Goal: Task Accomplishment & Management: Manage account settings

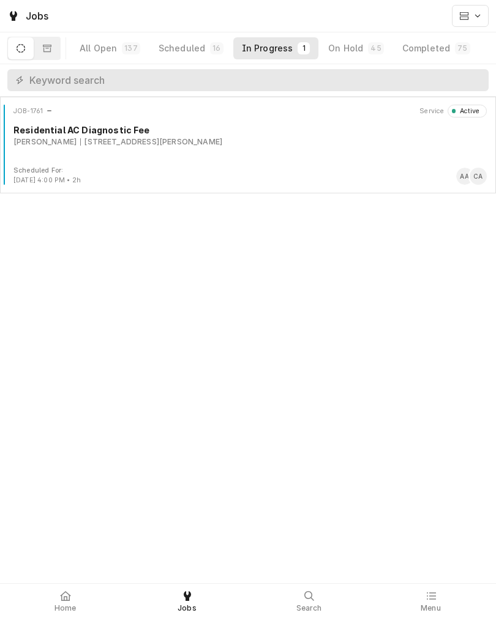
click at [321, 159] on div "JOB-1761 Service Active Residential AC Diagnostic Fee Emmet Beiser 10027 Gary S…" at bounding box center [248, 135] width 486 height 61
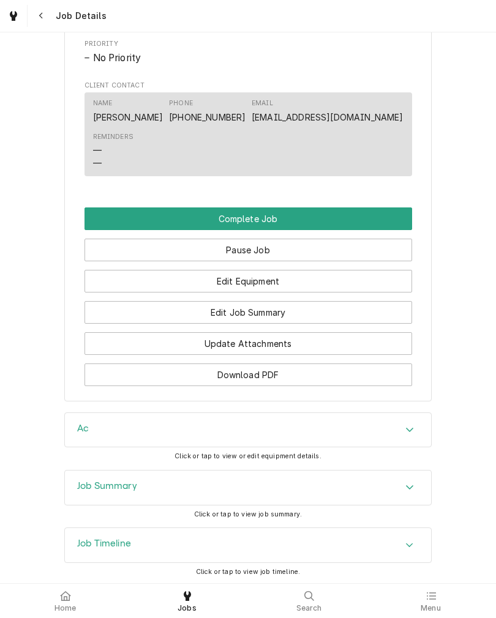
scroll to position [765, 0]
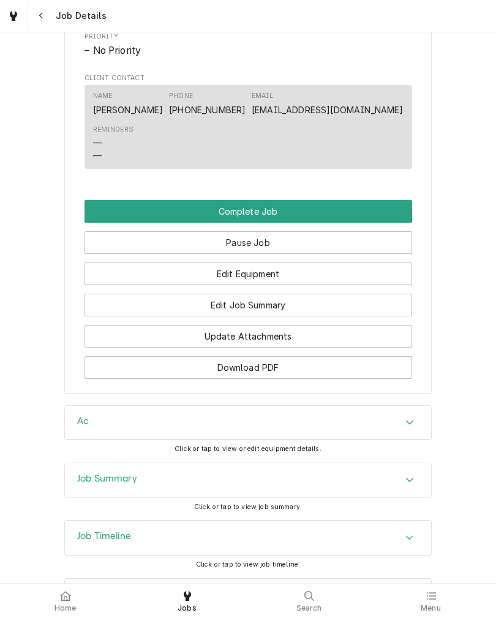
click at [340, 317] on button "Edit Job Summary" at bounding box center [248, 305] width 328 height 23
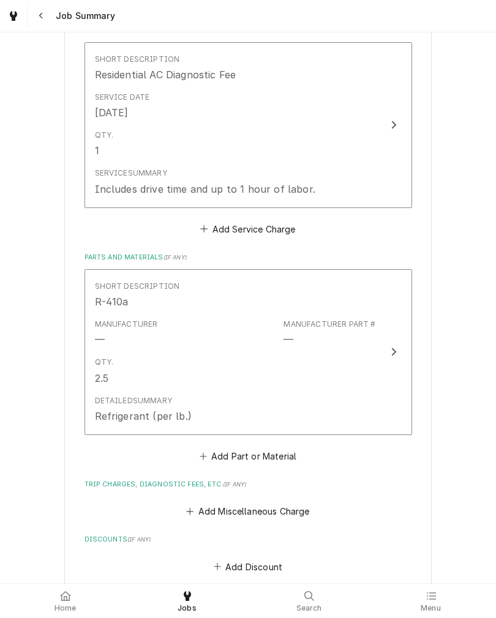
scroll to position [303, 0]
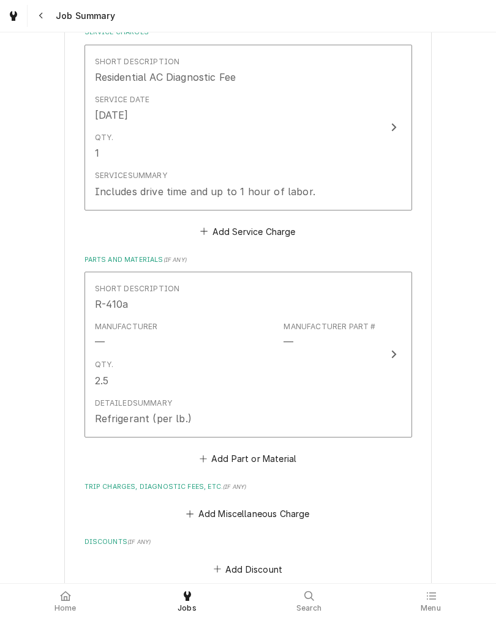
click at [380, 381] on button "Short Description R-410a Manufacturer — Manufacturer Part # — Qty. 2.5 Detailed…" at bounding box center [248, 355] width 328 height 166
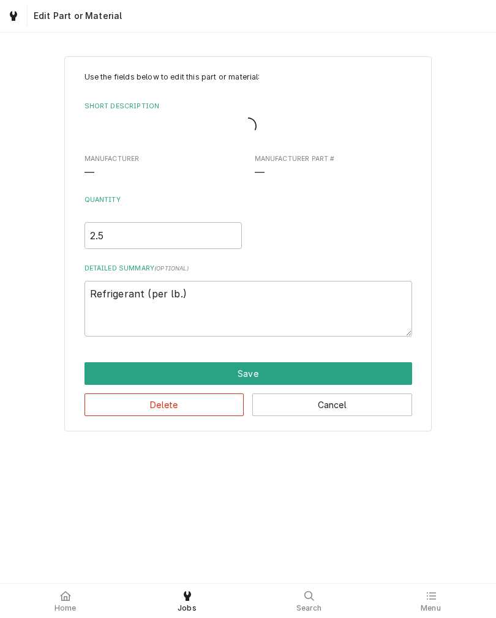
type textarea "x"
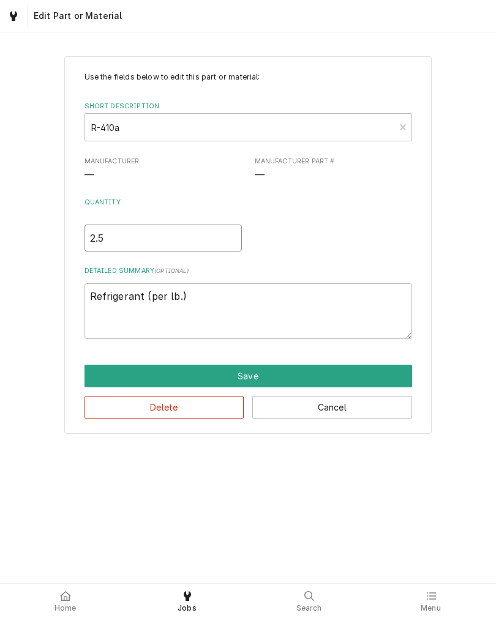
click at [103, 236] on input "2.5" at bounding box center [162, 238] width 157 height 27
type textarea "x"
type input "2"
type textarea "x"
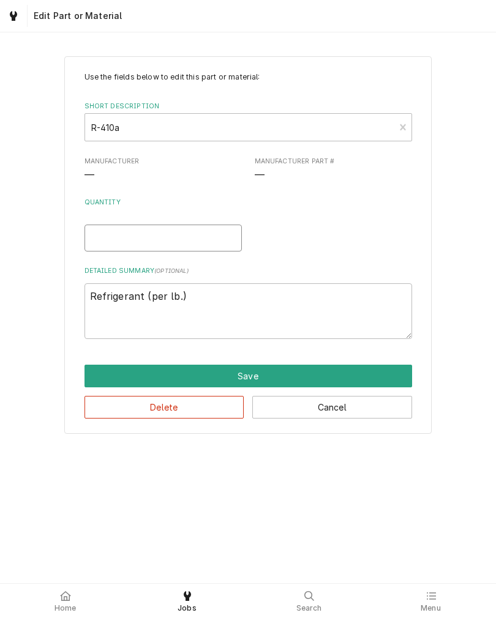
type input "6"
type textarea "x"
type input "6.7"
type textarea "x"
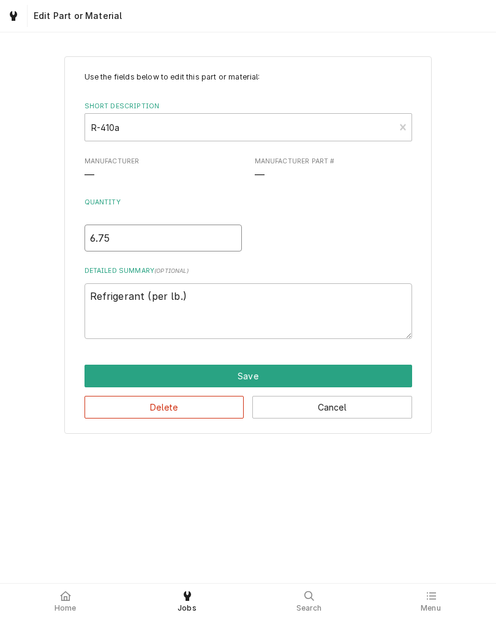
type input "6.75"
click at [27, 263] on div "Use the fields below to edit this part or material: Short Description R-410a Ma…" at bounding box center [248, 245] width 496 height 400
click at [317, 372] on button "Save" at bounding box center [248, 376] width 328 height 23
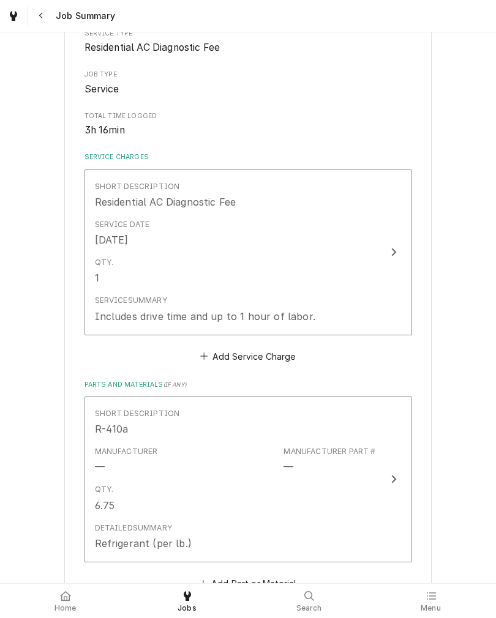
scroll to position [176, 0]
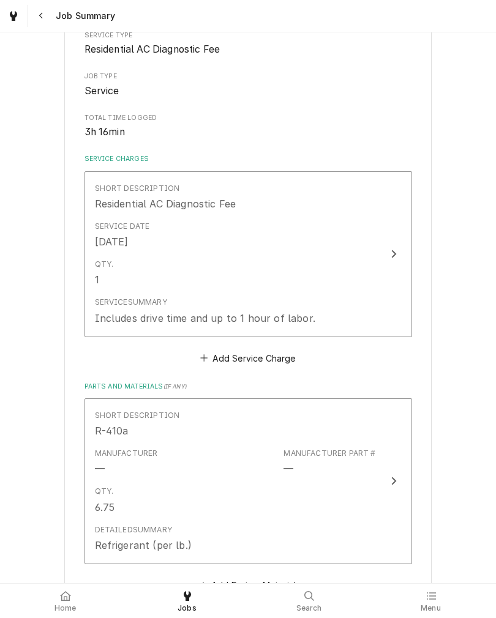
click at [380, 296] on button "Short Description Residential AC Diagnostic Fee Service Date Aug 27, 2025 Qty. …" at bounding box center [248, 254] width 328 height 166
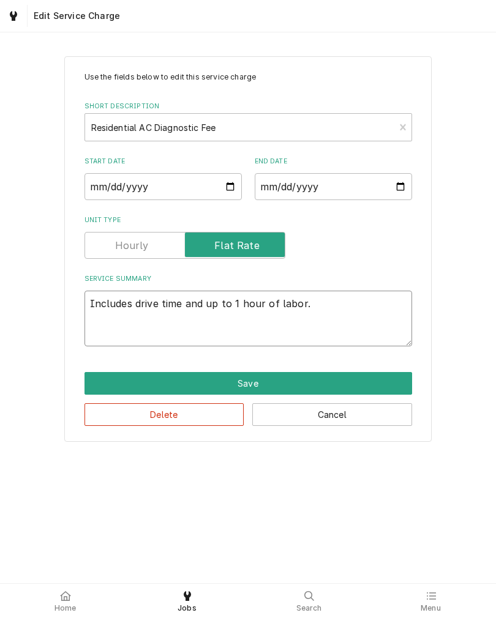
click at [391, 316] on textarea "Includes drive time and up to 1 hour of labor." at bounding box center [248, 319] width 328 height 56
type textarea "x"
type textarea "Includes drive time and up to 1 hour of labor."
type textarea "x"
type textarea "Includes drive time and up to 1 hour of labor."
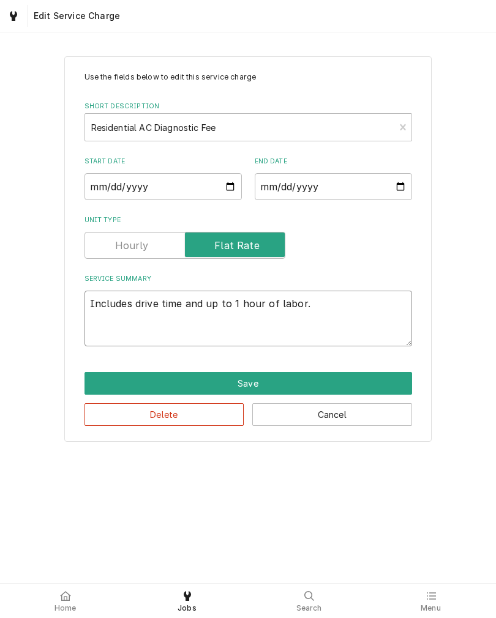
type textarea "x"
type textarea "Includes drive time and up to 1 hour of labor. 9"
type textarea "x"
type textarea "Includes drive time and up to 1 hour of labor. 9/"
type textarea "x"
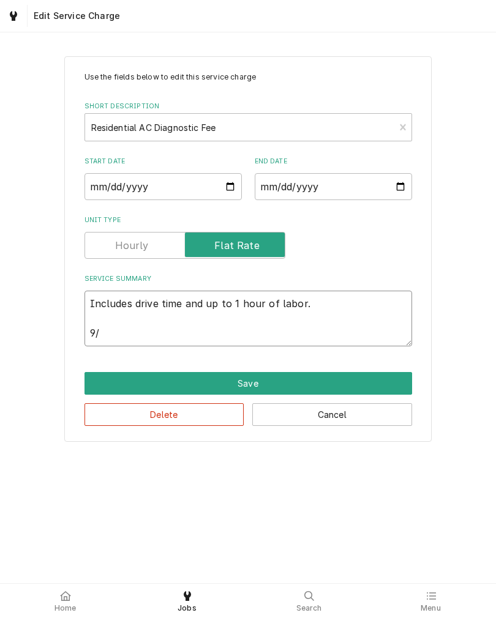
type textarea "Includes drive time and up to 1 hour of labor. 9/2"
type textarea "x"
type textarea "Includes drive time and up to 1 hour of labor. 9/27"
type textarea "x"
type textarea "Includes drive time and up to 1 hour of labor. 9/27"
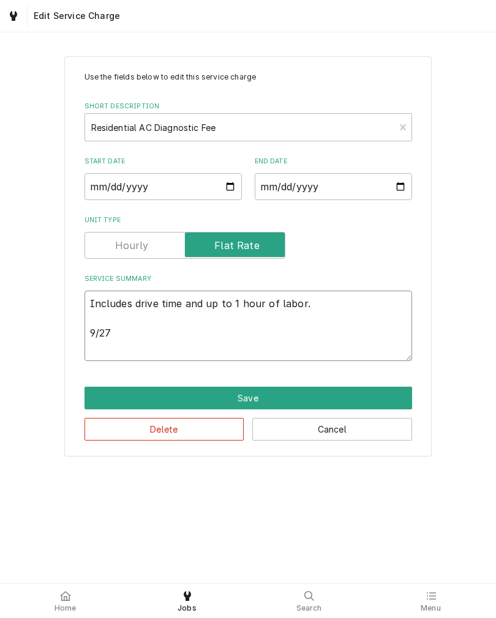
type textarea "x"
type textarea "Includes drive time and up to 1 hour of labor. 9/27 T"
type textarea "x"
type textarea "Includes drive time and up to 1 hour of labor. 9/27 To"
type textarea "x"
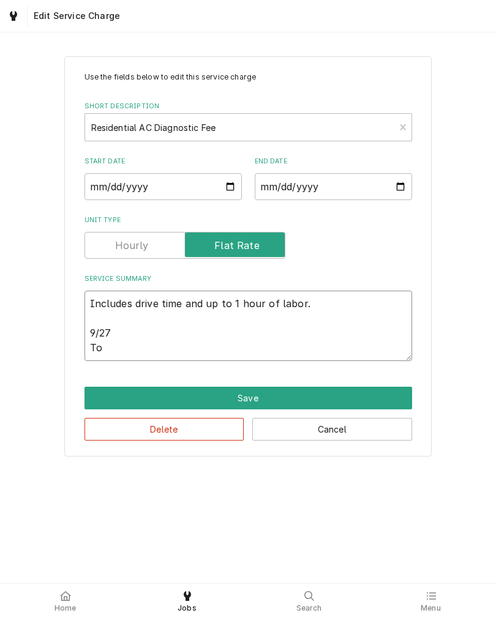
type textarea "Includes drive time and up to 1 hour of labor. 9/27 Top"
type textarea "x"
type textarea "Includes drive time and up to 1 hour of labor. 9/27 Topp"
type textarea "x"
type textarea "Includes drive time and up to 1 hour of labor. 9/27 Toppe"
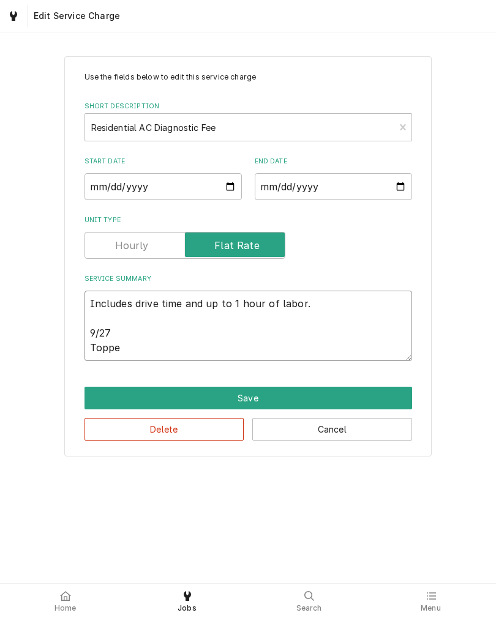
type textarea "x"
type textarea "Includes drive time and up to 1 hour of labor. 9/27 Topped"
type textarea "x"
type textarea "Includes drive time and up to 1 hour of labor. 9/27 Topped"
type textarea "x"
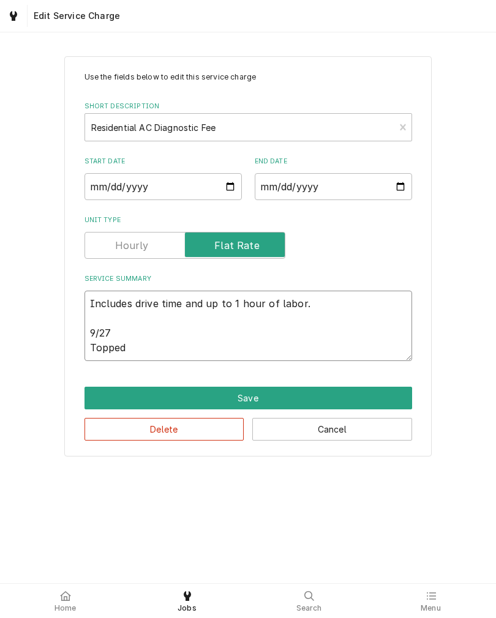
type textarea "Includes drive time and up to 1 hour of labor. 9/27 Topped o"
type textarea "x"
type textarea "Includes drive time and up to 1 hour of labor. 9/27 Topped of"
type textarea "x"
type textarea "Includes drive time and up to 1 hour of labor. 9/27 Topped off"
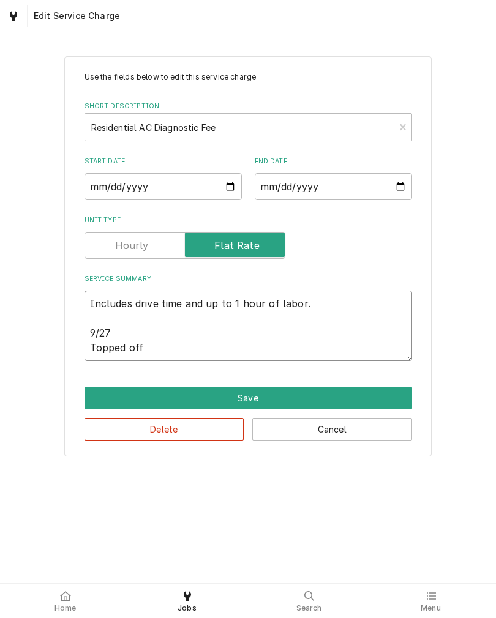
type textarea "x"
type textarea "Includes drive time and up to 1 hour of labor. 9/27 Topped off s"
type textarea "x"
type textarea "Includes drive time and up to 1 hour of labor. 9/27 Topped off sy"
type textarea "x"
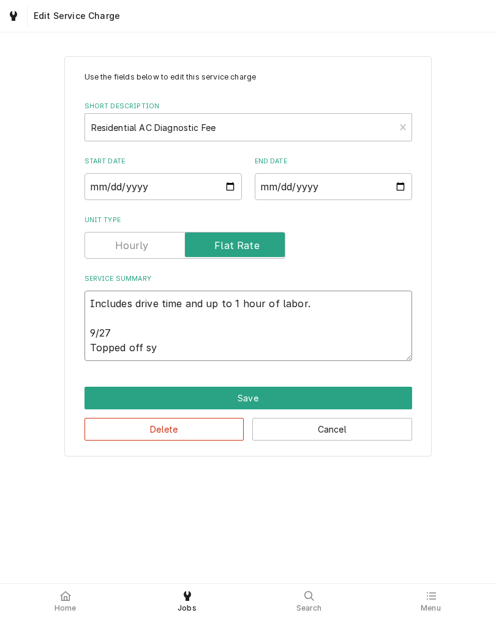
type textarea "Includes drive time and up to 1 hour of labor. 9/27 Topped off sys"
type textarea "x"
type textarea "Includes drive time and up to 1 hour of labor. 9/27 Topped off syst"
type textarea "x"
type textarea "Includes drive time and up to 1 hour of labor. 9/27 Topped off syste"
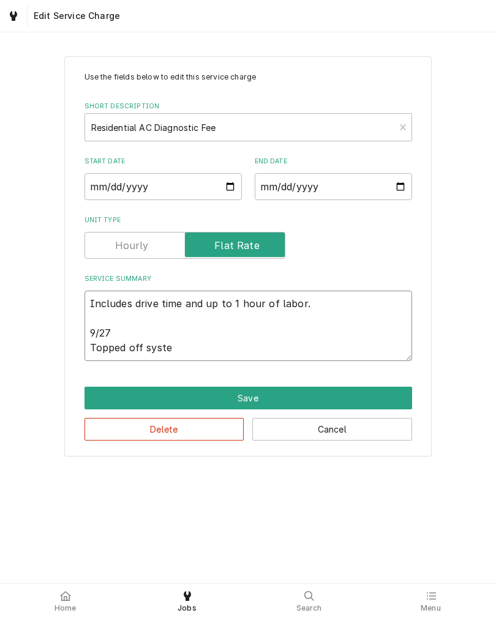
type textarea "x"
type textarea "Includes drive time and up to 1 hour of labor. 9/27 Topped off system"
type textarea "x"
type textarea "Includes drive time and up to 1 hour of labor. 9/27 Topped off system."
type textarea "x"
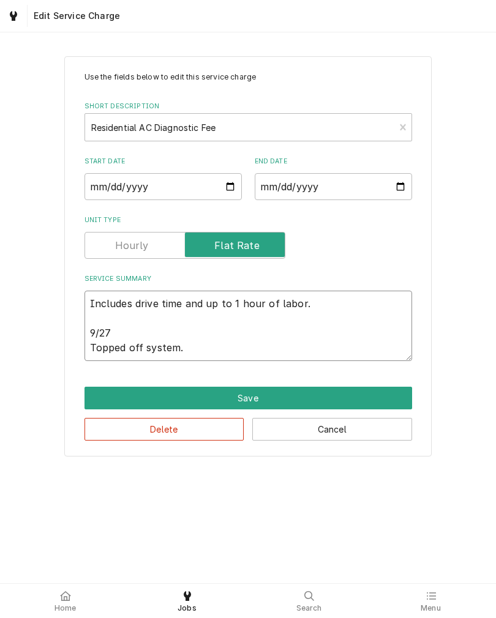
type textarea "Includes drive time and up to 1 hour of labor. 9/27 Topped off system."
type textarea "x"
type textarea "Includes drive time and up to 1 hour of labor. 9/27 Topped off system. W"
type textarea "x"
type textarea "Includes drive time and up to 1 hour of labor. 9/27 Topped off system. Wi"
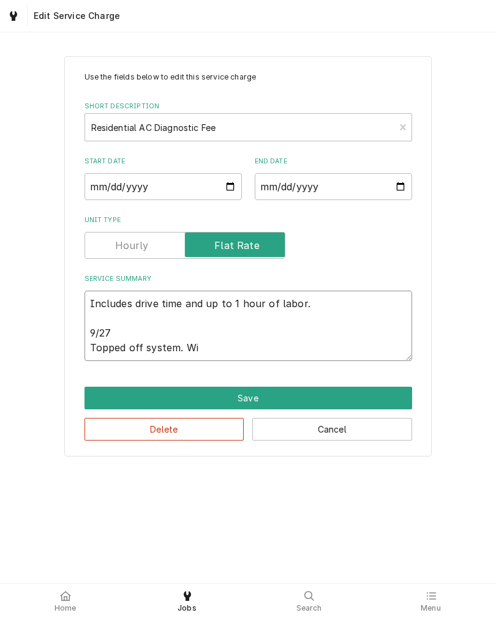
type textarea "x"
type textarea "Includes drive time and up to 1 hour of labor. 9/27 Topped off system. Wil"
type textarea "x"
type textarea "Includes drive time and up to 1 hour of labor. 9/27 Topped off system. Will"
type textarea "x"
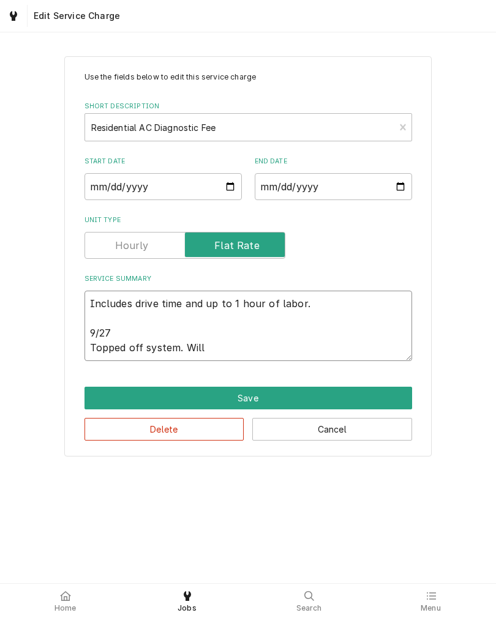
type textarea "Includes drive time and up to 1 hour of labor. 9/27 Topped off system. Will"
type textarea "x"
type textarea "Includes drive time and up to 1 hour of labor. 9/27 Topped off system. Will r"
type textarea "x"
type textarea "Includes drive time and up to 1 hour of labor. 9/27 Topped off system. Will re"
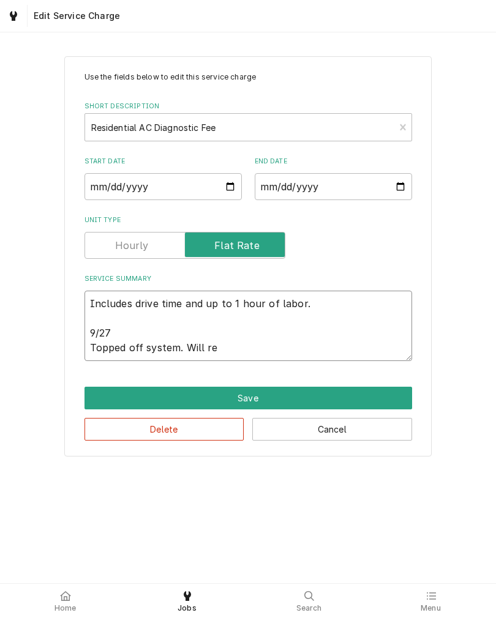
type textarea "x"
type textarea "Includes drive time and up to 1 hour of labor. 9/27 Topped off system. Will ret"
type textarea "x"
type textarea "Includes drive time and up to 1 hour of labor. 9/27 Topped off system. Will retu"
type textarea "x"
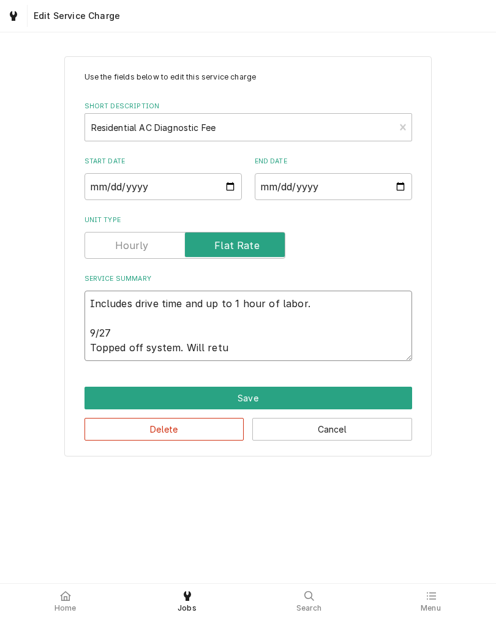
type textarea "Includes drive time and up to 1 hour of labor. 9/27 Topped off system. Will ret…"
type textarea "x"
type textarea "Includes drive time and up to 1 hour of labor. 9/27 Topped off system. Will ret…"
type textarea "x"
type textarea "Includes drive time and up to 1 hour of labor. 9/27 Topped off system. Will ret…"
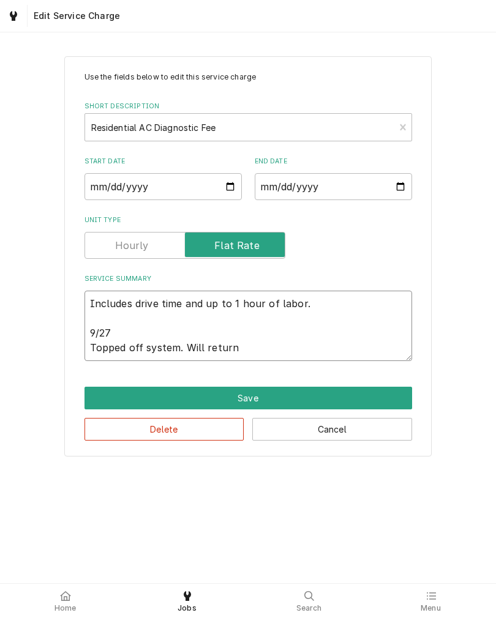
type textarea "x"
type textarea "Includes drive time and up to 1 hour of labor. 9/27 Topped off system. Will ret…"
type textarea "x"
type textarea "Includes drive time and up to 1 hour of labor. 9/27 Topped off system. Will ret…"
type textarea "x"
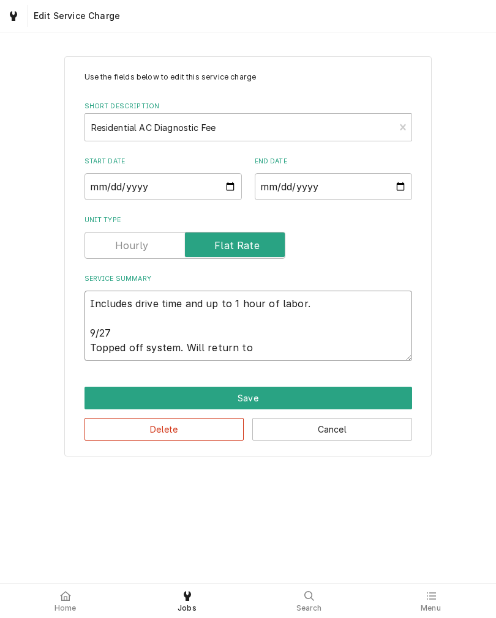
type textarea "Includes drive time and up to 1 hour of labor. 9/27 Topped off system. Will ret…"
type textarea "x"
type textarea "Includes drive time and up to 1 hour of labor. 9/27 Topped off system. Will ret…"
type textarea "x"
type textarea "Includes drive time and up to 1 hour of labor. 9/27 Topped off system. Will ret…"
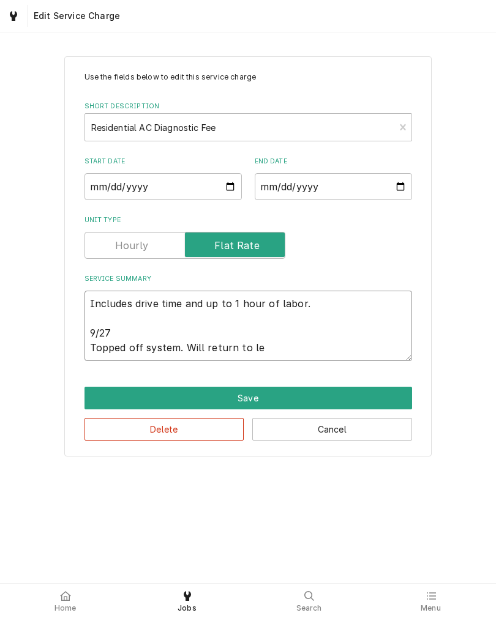
type textarea "x"
type textarea "Includes drive time and up to 1 hour of labor. 9/27 Topped off system. Will ret…"
type textarea "x"
type textarea "Includes drive time and up to 1 hour of labor. 9/27 Topped off system. Will ret…"
type textarea "x"
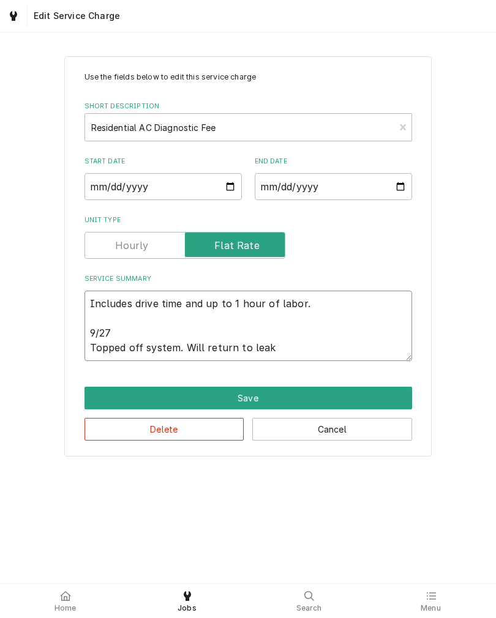
type textarea "Includes drive time and up to 1 hour of labor. 9/27 Topped off system. Will ret…"
type textarea "x"
type textarea "Includes drive time and up to 1 hour of labor. 9/27 Topped off system. Will ret…"
type textarea "x"
type textarea "Includes drive time and up to 1 hour of labor. 9/27 Topped off system. Will ret…"
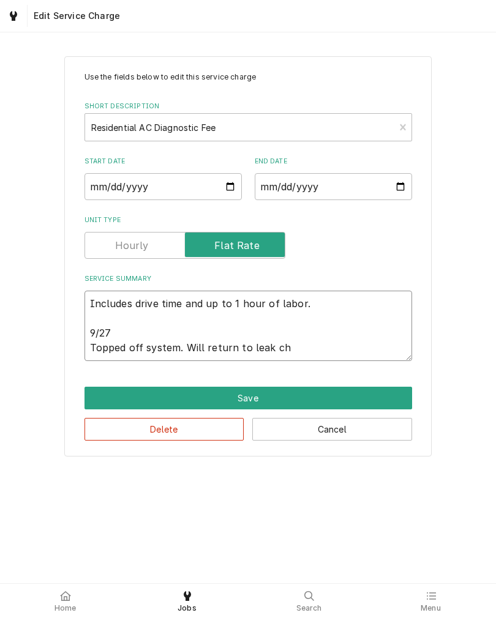
type textarea "x"
type textarea "Includes drive time and up to 1 hour of labor. 9/27 Topped off system. Will ret…"
type textarea "x"
type textarea "Includes drive time and up to 1 hour of labor. 9/27 Topped off system. Will ret…"
type textarea "x"
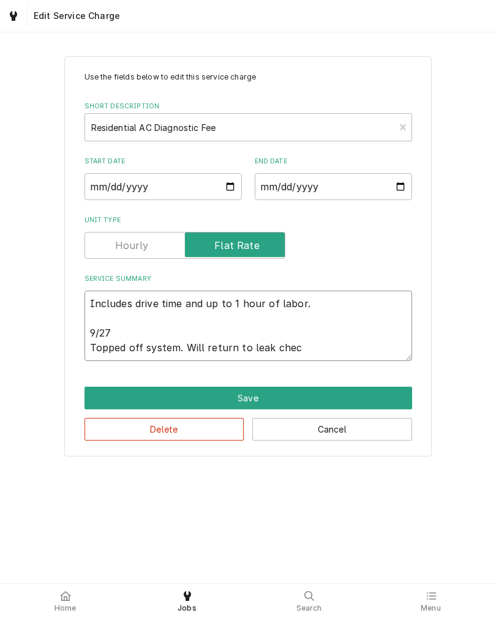
type textarea "Includes drive time and up to 1 hour of labor. 9/27 Topped off system. Will ret…"
type textarea "x"
type textarea "Includes drive time and up to 1 hour of labor. 9/27 Topped off system. Will ret…"
type textarea "x"
type textarea "Includes drive time and up to 1 hour of labor. 9/27 Topped off system. Will ret…"
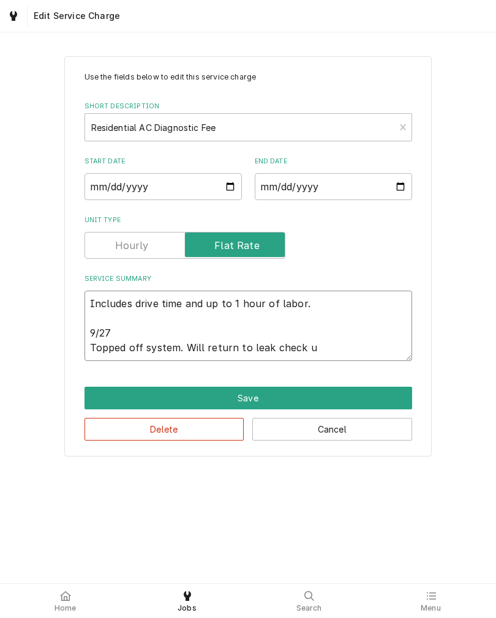
type textarea "x"
type textarea "Includes drive time and up to 1 hour of labor. 9/27 Topped off system. Will ret…"
type textarea "x"
type textarea "Includes drive time and up to 1 hour of labor. 9/27 Topped off system. Will ret…"
type textarea "x"
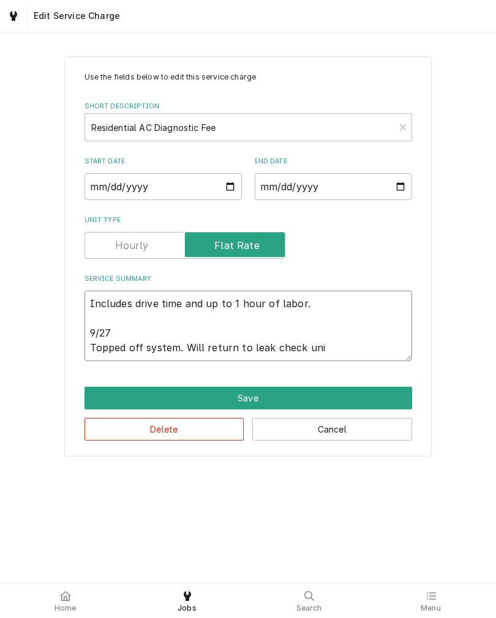
type textarea "Includes drive time and up to 1 hour of labor. 9/27 Topped off system. Will ret…"
type textarea "x"
type textarea "Includes drive time and up to 1 hour of labor. 9/27 Topped off system. Will ret…"
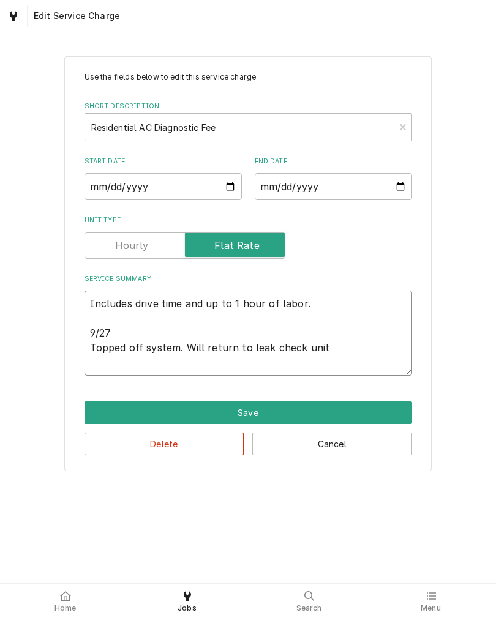
type textarea "x"
type textarea "Includes drive time and up to 1 hour of labor. 9/27 Topped off system. Will ret…"
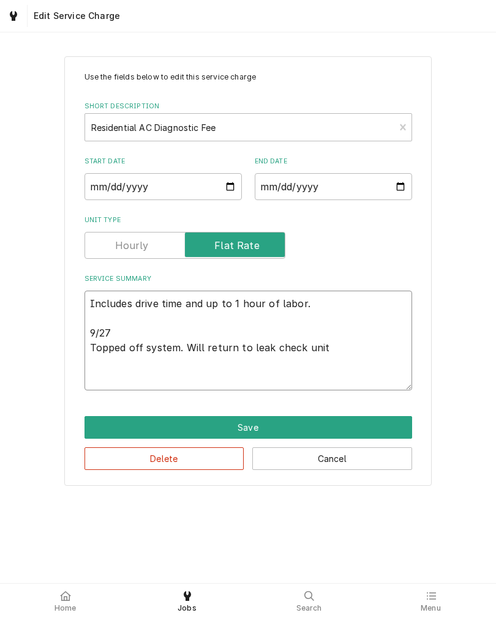
type textarea "x"
type textarea "Includes drive time and up to 1 hour of labor. 9/27 Topped off system. Will ret…"
type textarea "x"
type textarea "Includes drive time and up to 1 hour of labor. 9/27 Topped off system. Will ret…"
type textarea "x"
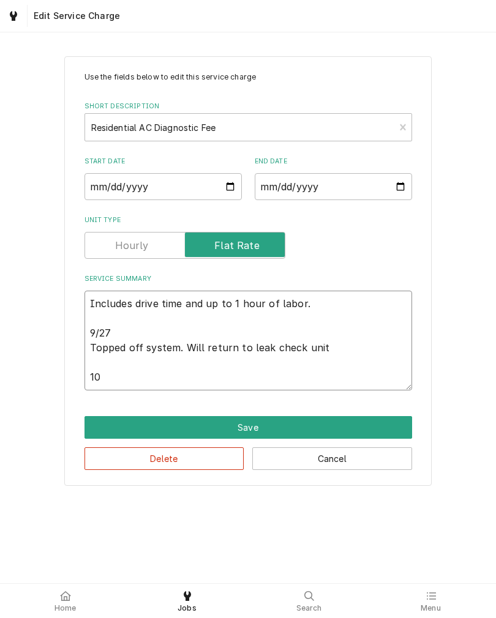
type textarea "Includes drive time and up to 1 hour of labor. 9/27 Topped off system. Will ret…"
type textarea "x"
type textarea "Includes drive time and up to 1 hour of labor. 9/27 Topped off system. Will ret…"
type textarea "x"
type textarea "Includes drive time and up to 1 hour of labor. 9/27 Topped off system. Will ret…"
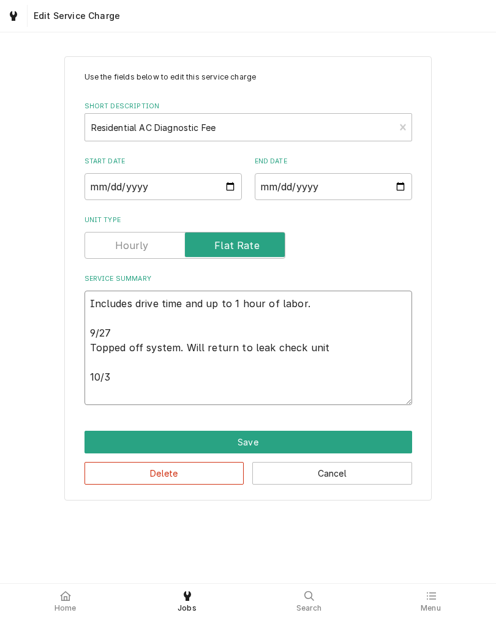
type textarea "x"
type textarea "Includes drive time and up to 1 hour of labor. 9/27 Topped off system. Will ret…"
type textarea "x"
type textarea "Includes drive time and up to 1 hour of labor. 9/27 Topped off system. Will ret…"
type textarea "x"
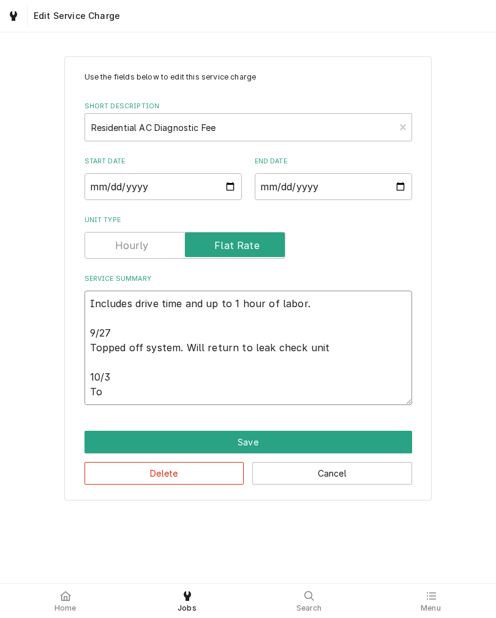
type textarea "Includes drive time and up to 1 hour of labor. 9/27 Topped off system. Will ret…"
type textarea "x"
type textarea "Includes drive time and up to 1 hour of labor. 9/27 Topped off system. Will ret…"
type textarea "x"
type textarea "Includes drive time and up to 1 hour of labor. 9/27 Topped off system. Will ret…"
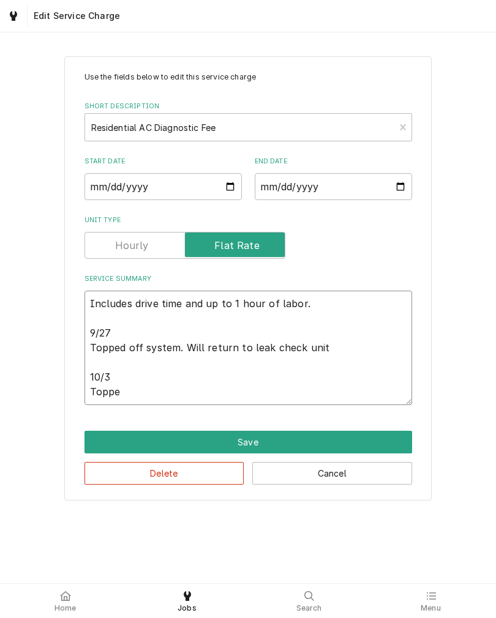
type textarea "x"
type textarea "Includes drive time and up to 1 hour of labor. 9/27 Topped off system. Will ret…"
type textarea "x"
type textarea "Includes drive time and up to 1 hour of labor. 9/27 Topped off system. Will ret…"
type textarea "x"
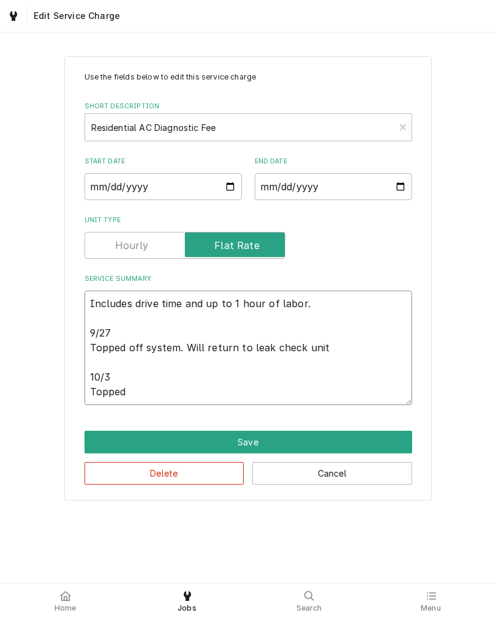
type textarea "Includes drive time and up to 1 hour of labor. 9/27 Topped off system. Will ret…"
type textarea "x"
type textarea "Includes drive time and up to 1 hour of labor. 9/27 Topped off system. Will ret…"
type textarea "x"
type textarea "Includes drive time and up to 1 hour of labor. 9/27 Topped off system. Will ret…"
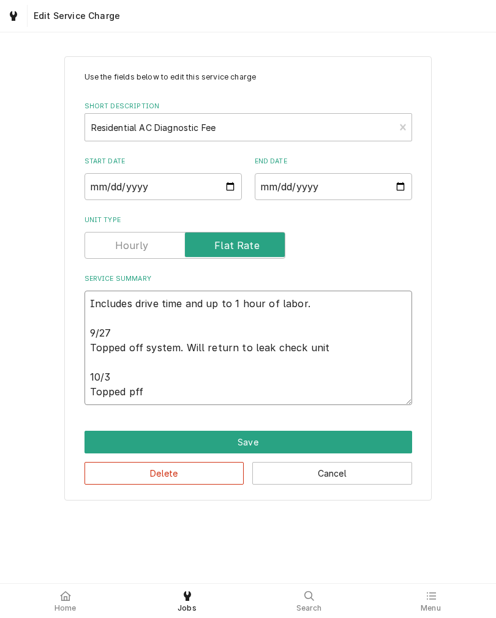
type textarea "x"
type textarea "Includes drive time and up to 1 hour of labor. 9/27 Topped off system. Will ret…"
type textarea "x"
type textarea "Includes drive time and up to 1 hour of labor. 9/27 Topped off system. Will ret…"
type textarea "x"
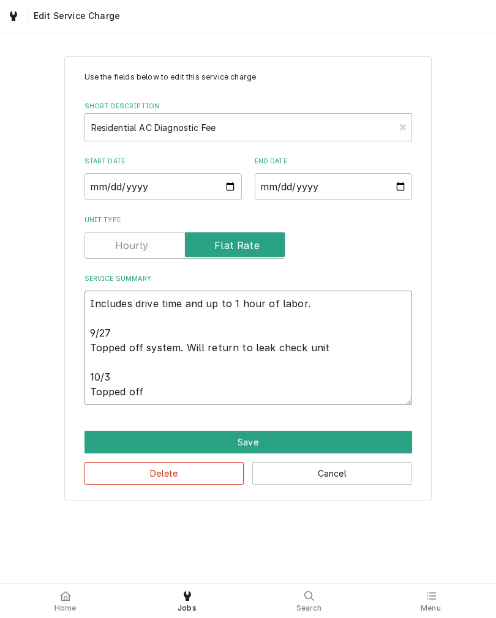
type textarea "Includes drive time and up to 1 hour of labor. 9/27 Topped off system. Will ret…"
type textarea "x"
type textarea "Includes drive time and up to 1 hour of labor. 9/27 Topped off system. Will ret…"
type textarea "x"
type textarea "Includes drive time and up to 1 hour of labor. 9/27 Topped off system. Will ret…"
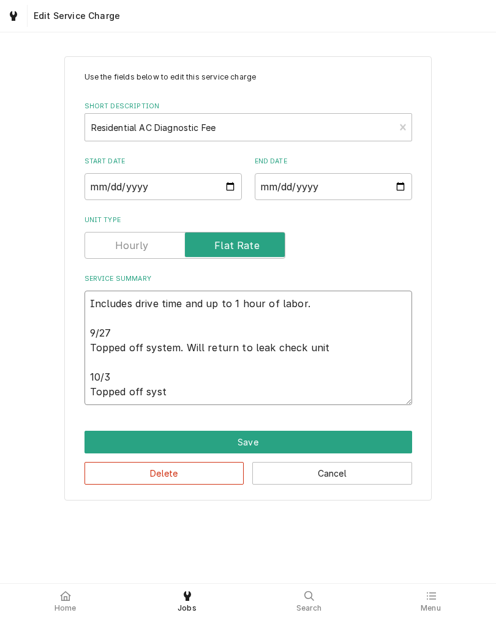
type textarea "x"
type textarea "Includes drive time and up to 1 hour of labor. 9/27 Topped off system. Will ret…"
type textarea "x"
type textarea "Includes drive time and up to 1 hour of labor. 9/27 Topped off system. Will ret…"
type textarea "x"
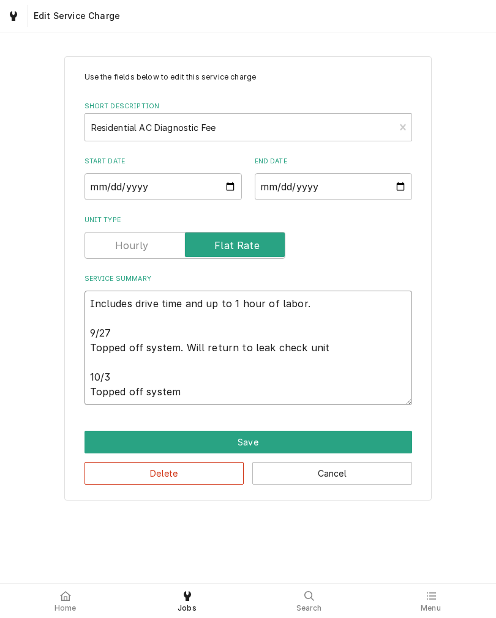
type textarea "Includes drive time and up to 1 hour of labor. 9/27 Topped off system. Will ret…"
type textarea "x"
type textarea "Includes drive time and up to 1 hour of labor. 9/27 Topped off system. Will ret…"
type textarea "x"
type textarea "Includes drive time and up to 1 hour of labor. 9/27 Topped off system. Will ret…"
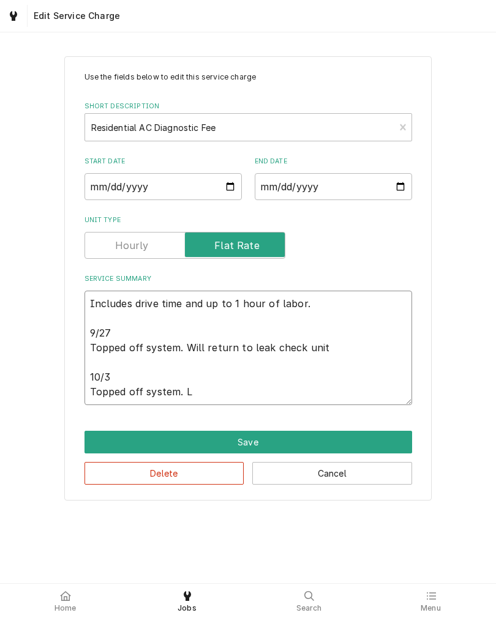
type textarea "x"
type textarea "Includes drive time and up to 1 hour of labor. 9/27 Topped off system. Will ret…"
type textarea "x"
type textarea "Includes drive time and up to 1 hour of labor. 9/27 Topped off system. Will ret…"
type textarea "x"
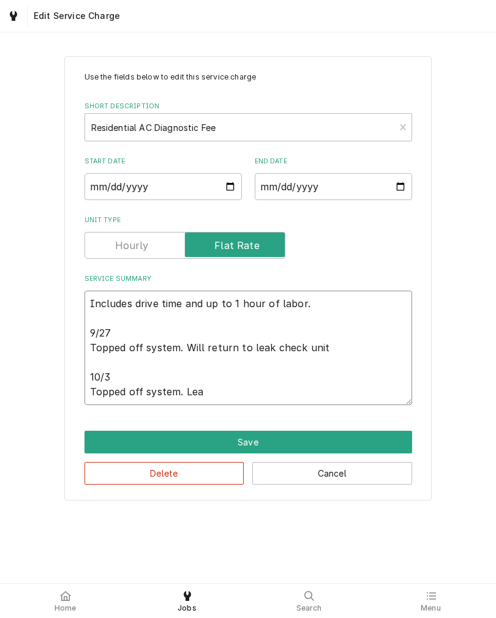
type textarea "Includes drive time and up to 1 hour of labor. 9/27 Topped off system. Will ret…"
type textarea "x"
type textarea "Includes drive time and up to 1 hour of labor. 9/27 Topped off system. Will ret…"
type textarea "x"
type textarea "Includes drive time and up to 1 hour of labor. 9/27 Topped off system. Will ret…"
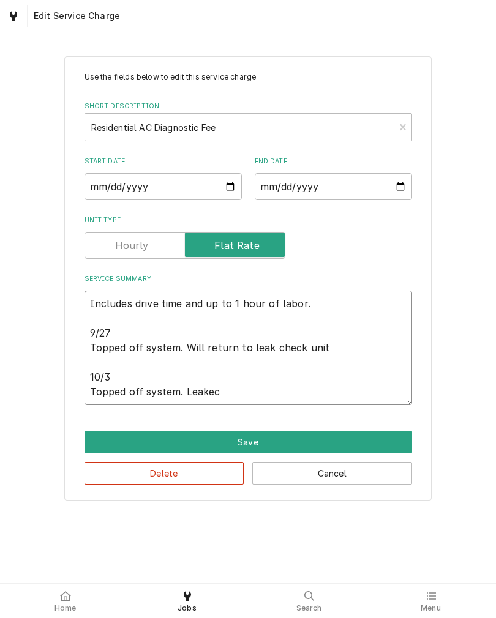
type textarea "x"
type textarea "Includes drive time and up to 1 hour of labor. 9/27 Topped off system. Will ret…"
type textarea "x"
type textarea "Includes drive time and up to 1 hour of labor. 9/27 Topped off system. Will ret…"
type textarea "x"
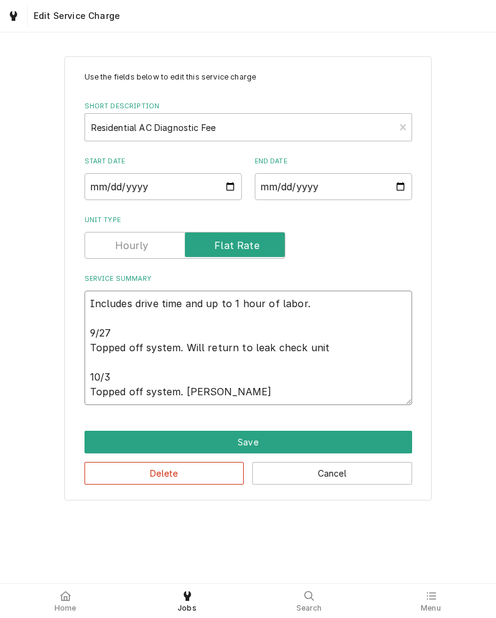
type textarea "Includes drive time and up to 1 hour of labor. 9/27 Topped off system. Will ret…"
type textarea "x"
type textarea "Includes drive time and up to 1 hour of labor. 9/27 Topped off system. Will ret…"
type textarea "x"
type textarea "Includes drive time and up to 1 hour of labor. 9/27 Topped off system. Will ret…"
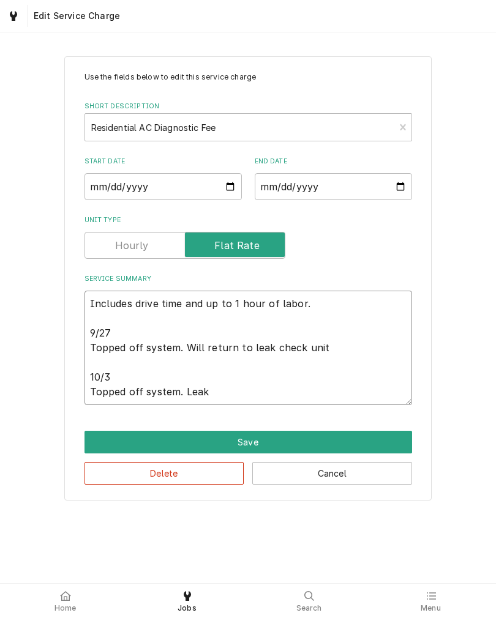
type textarea "x"
type textarea "Includes drive time and up to 1 hour of labor. 9/27 Topped off system. Will ret…"
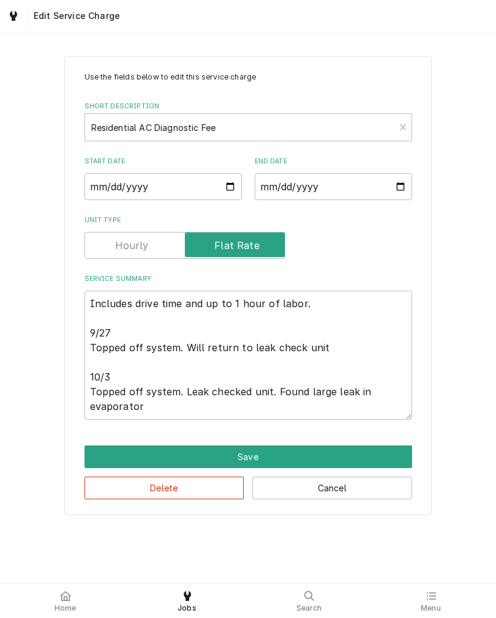
click at [2, 241] on div "Use the fields below to edit this service charge Short Description Residential …" at bounding box center [248, 285] width 496 height 481
click at [144, 408] on textarea "Includes drive time and up to 1 hour of labor. 9/27 Topped off system. Will ret…" at bounding box center [248, 355] width 328 height 129
click at [10, 363] on div "Use the fields below to edit this service charge Short Description Residential …" at bounding box center [248, 285] width 496 height 481
click at [91, 465] on button "Save" at bounding box center [248, 457] width 328 height 23
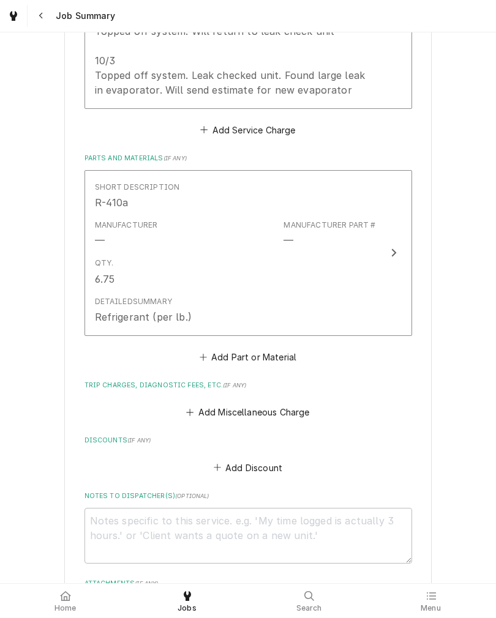
scroll to position [558, 0]
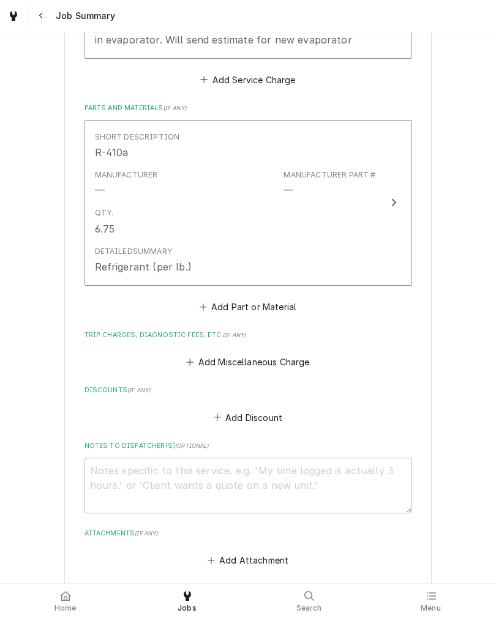
click at [201, 356] on button "Add Miscellaneous Charge" at bounding box center [247, 362] width 127 height 17
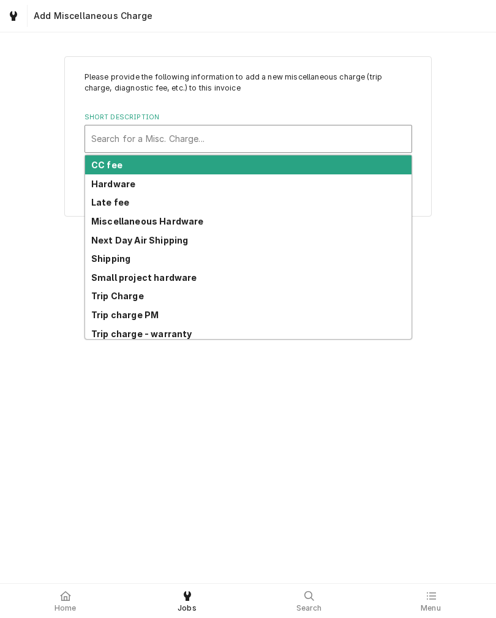
click at [102, 296] on strong "Trip Charge" at bounding box center [117, 296] width 53 height 10
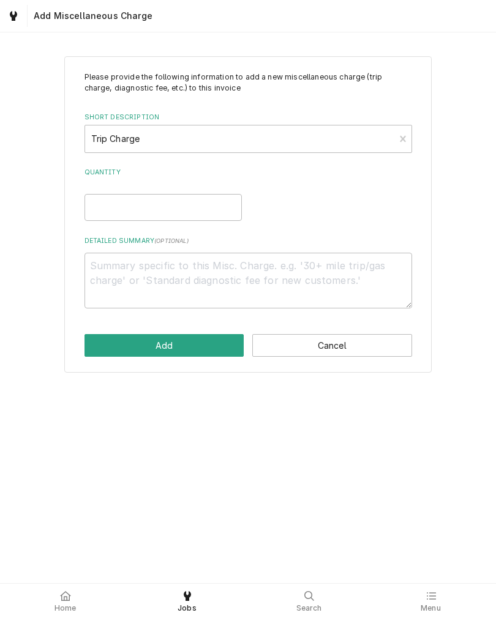
click at [414, 148] on div "Please provide the following information to add a new miscellaneous charge (tri…" at bounding box center [247, 214] width 367 height 317
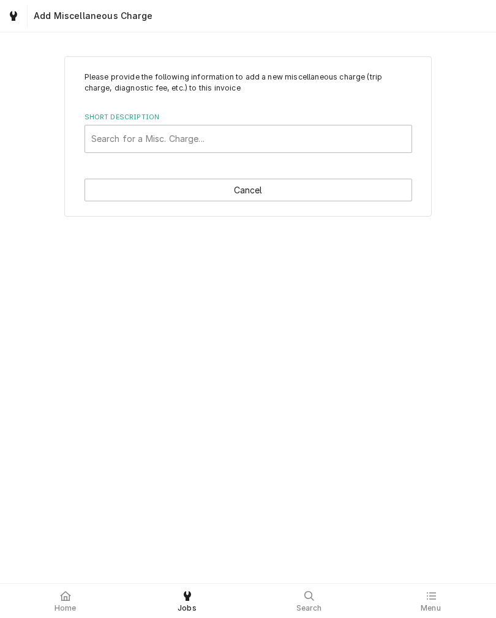
click at [138, 176] on div "Please provide the following information to add a new miscellaneous charge (tri…" at bounding box center [247, 136] width 367 height 161
click at [111, 192] on button "Cancel" at bounding box center [248, 190] width 328 height 23
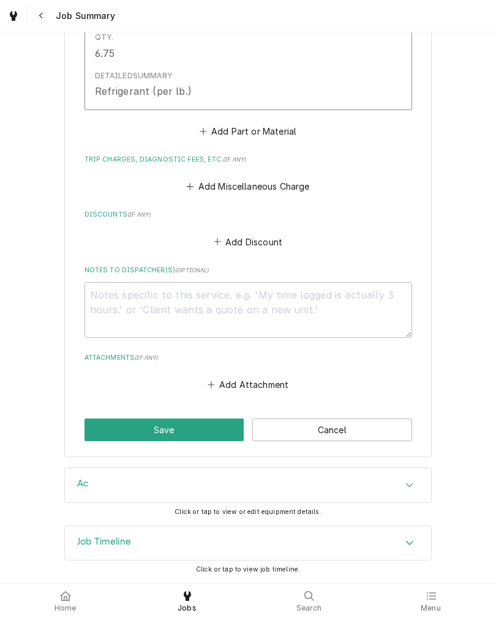
scroll to position [738, 0]
click at [102, 433] on button "Save" at bounding box center [164, 430] width 160 height 23
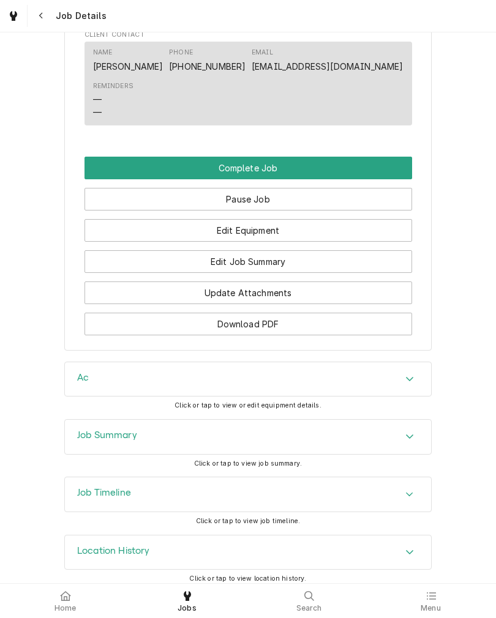
scroll to position [855, 0]
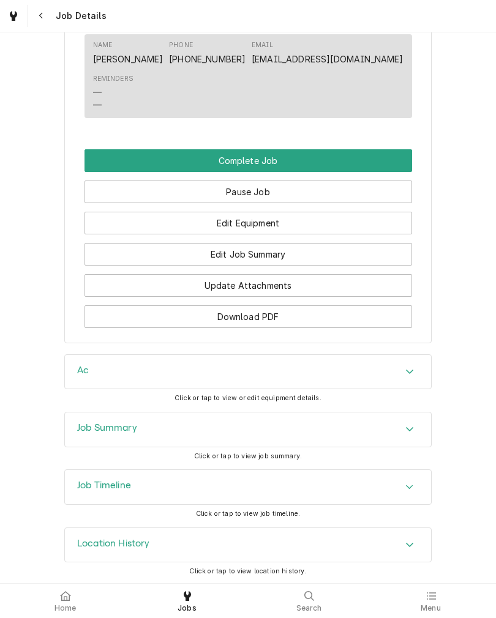
click at [119, 234] on button "Edit Equipment" at bounding box center [248, 223] width 328 height 23
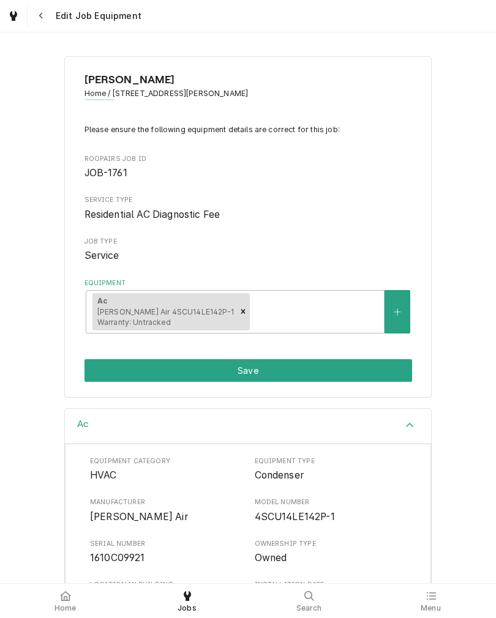
click at [105, 372] on button "Save" at bounding box center [248, 370] width 328 height 23
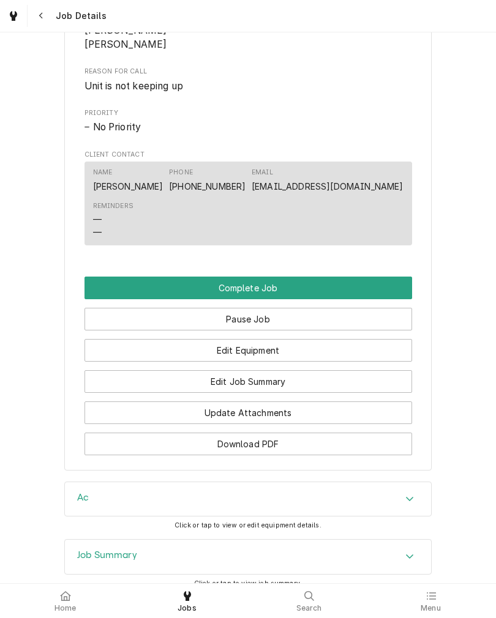
scroll to position [737, 0]
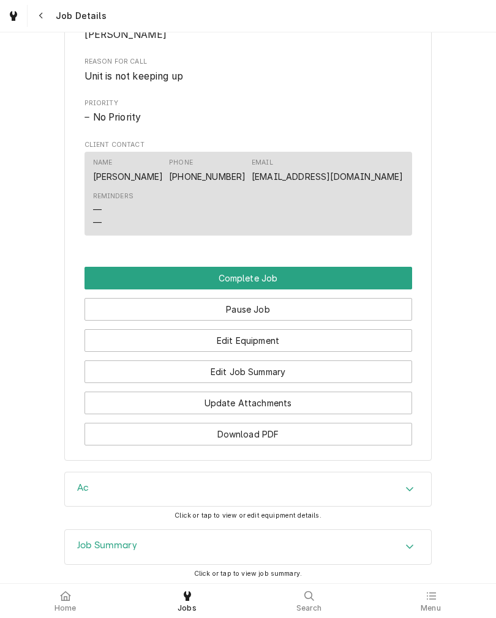
click at [94, 321] on button "Pause Job" at bounding box center [248, 309] width 328 height 23
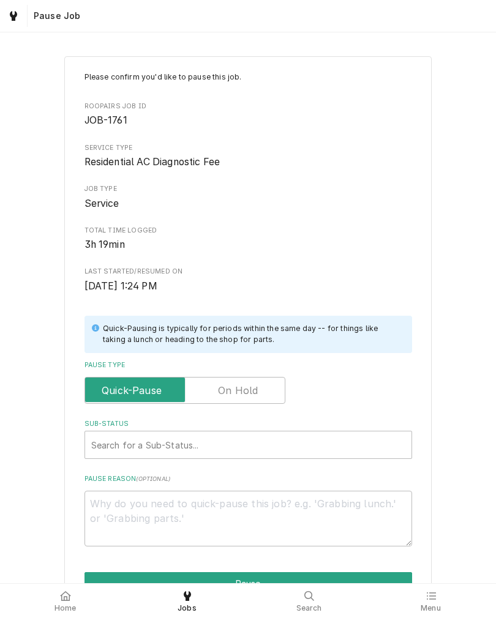
click at [266, 392] on input "Pause Type" at bounding box center [185, 390] width 190 height 27
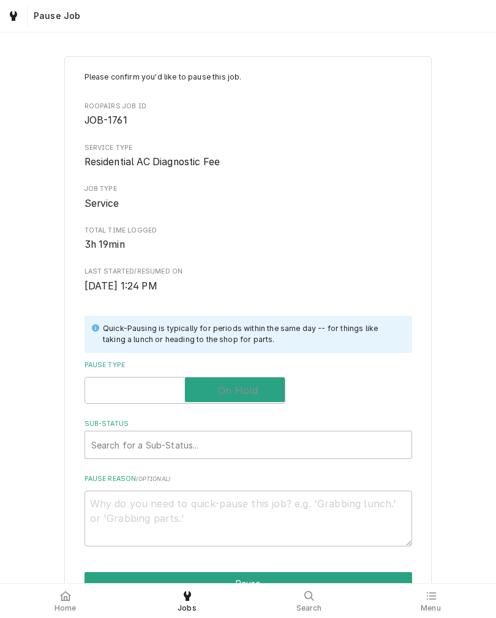
checkbox input "true"
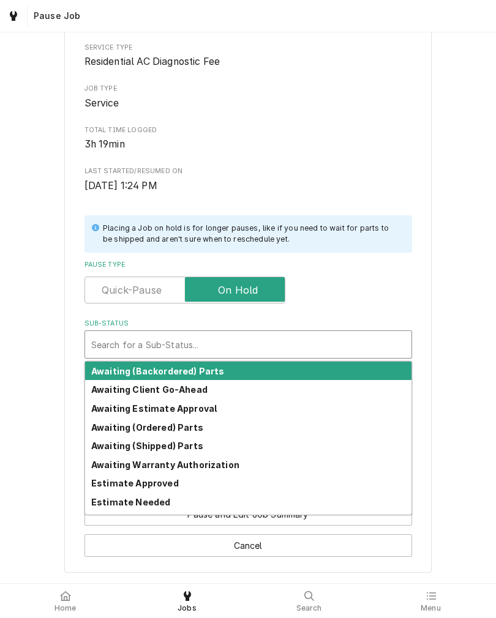
click at [172, 501] on div "Estimate Needed" at bounding box center [248, 502] width 326 height 19
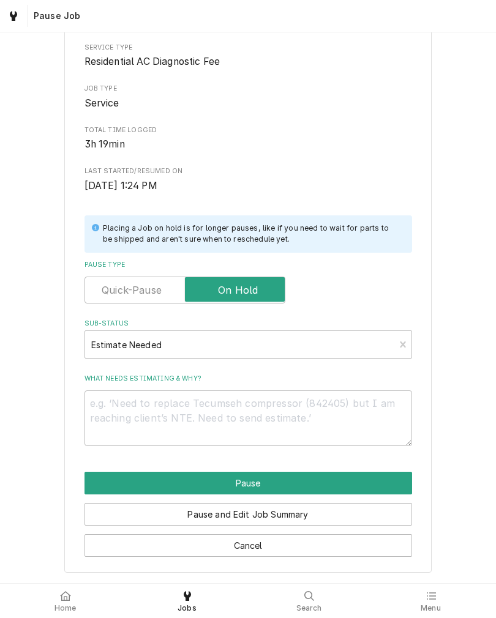
scroll to position [90, 0]
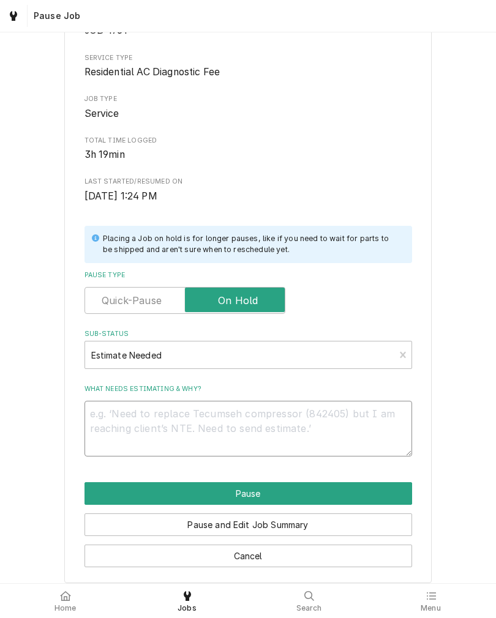
click at [252, 425] on textarea "What needs estimating & why?" at bounding box center [248, 429] width 328 height 56
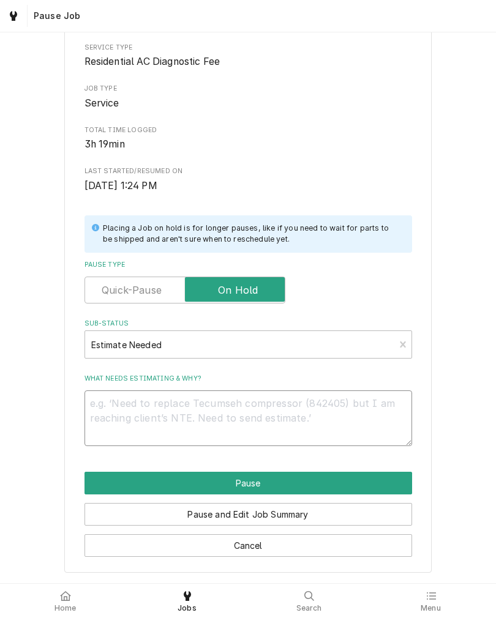
scroll to position [105, 0]
type textarea "x"
type textarea "N"
type textarea "x"
type textarea "Ne"
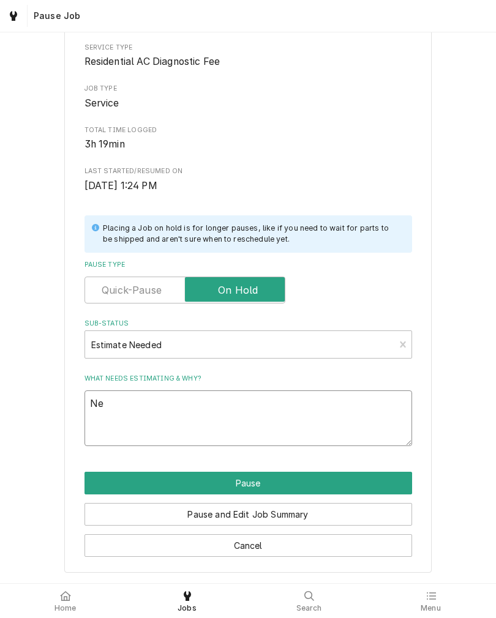
type textarea "x"
type textarea "New"
type textarea "x"
type textarea "New"
type textarea "x"
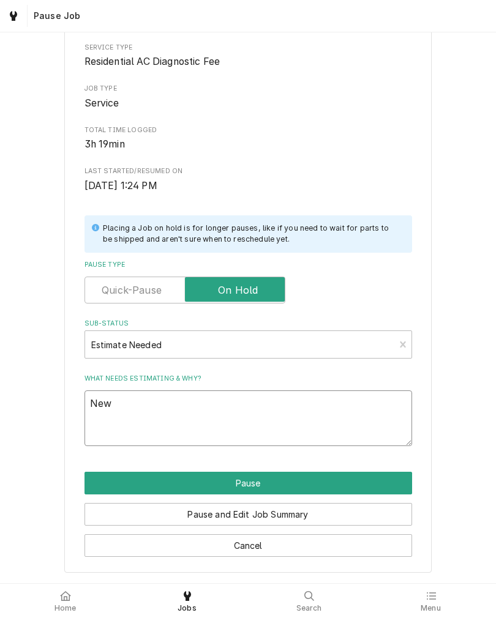
type textarea "New e"
type textarea "x"
type textarea "New ev"
type textarea "x"
type textarea "New eva"
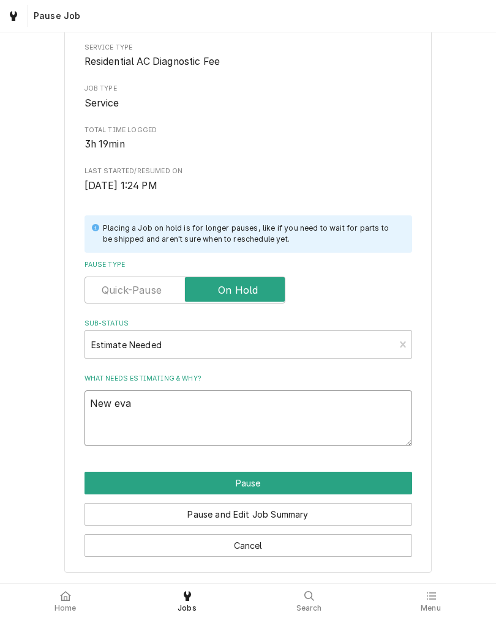
type textarea "x"
type textarea "New evap"
type textarea "x"
type textarea "New evap/"
type textarea "x"
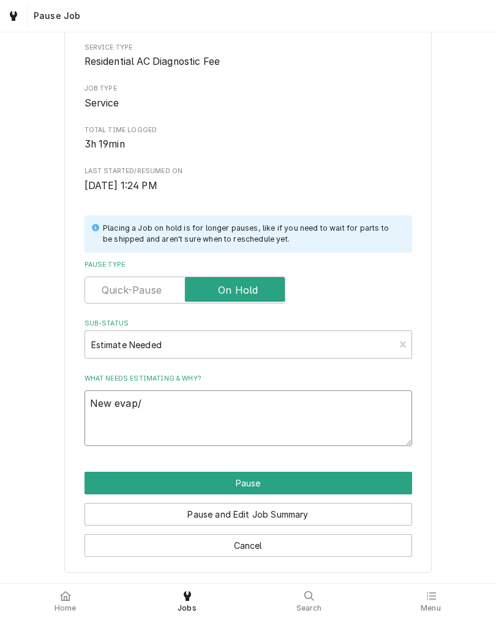
type textarea "New evap/n"
type textarea "x"
type textarea "New evap/ne"
type textarea "x"
type textarea "New evap/new"
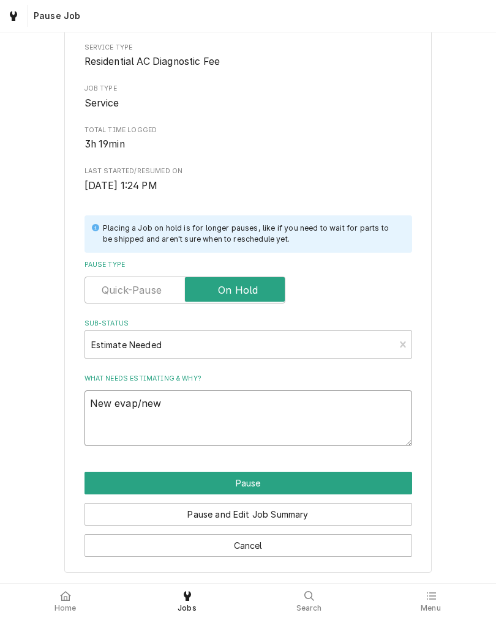
type textarea "x"
type textarea "New evap/new"
type textarea "x"
type textarea "New evap/new e"
type textarea "x"
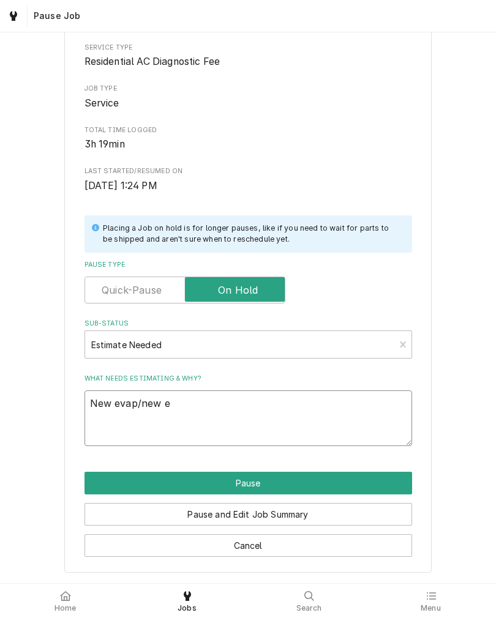
type textarea "New evap/new eq"
type textarea "x"
type textarea "New evap/new equ"
type textarea "x"
type textarea "New evap/new equi"
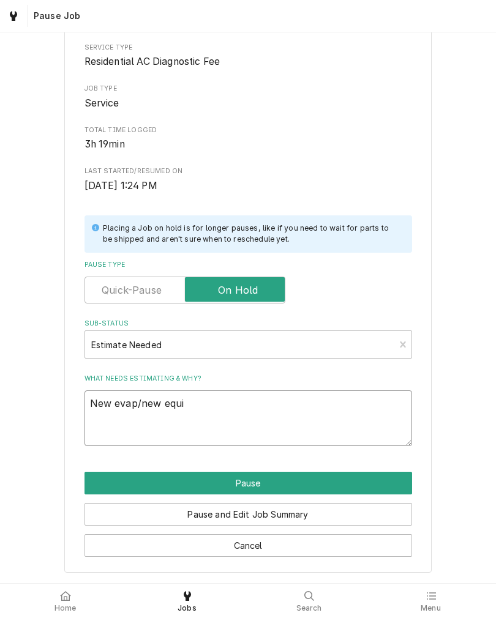
type textarea "x"
type textarea "New evap/new equip"
type textarea "x"
type textarea "New evap/new equipm"
type textarea "x"
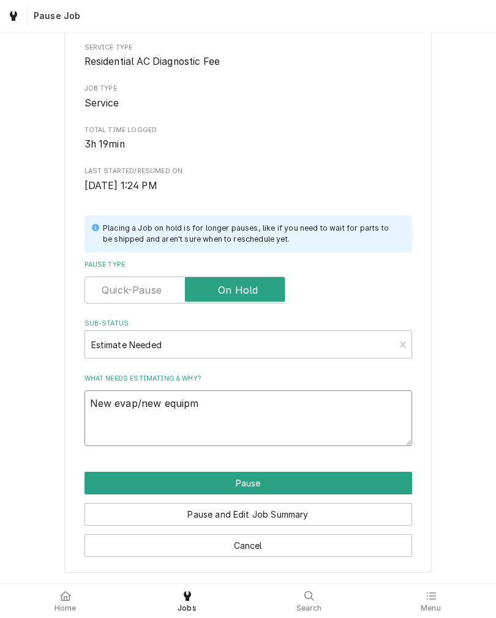
type textarea "New evap/new equipme"
type textarea "x"
type textarea "New evap/new equipmen"
type textarea "x"
type textarea "New evap/new equipment"
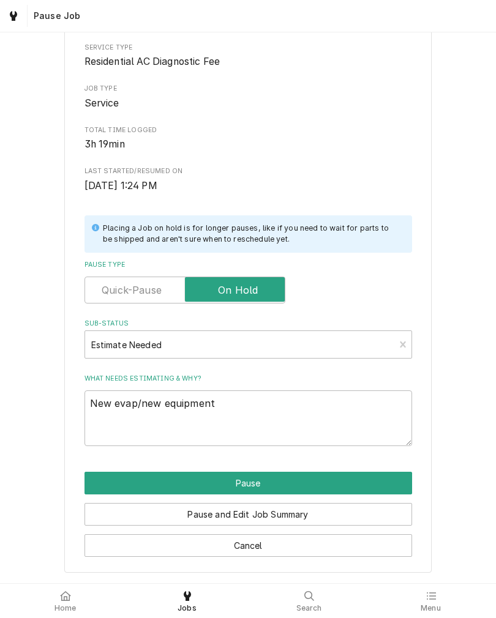
click at [429, 406] on div "Please confirm you'd like to pause this job. Roopairs Job ID JOB-1761 Service T…" at bounding box center [247, 264] width 367 height 617
click at [97, 487] on button "Pause" at bounding box center [248, 483] width 328 height 23
type textarea "x"
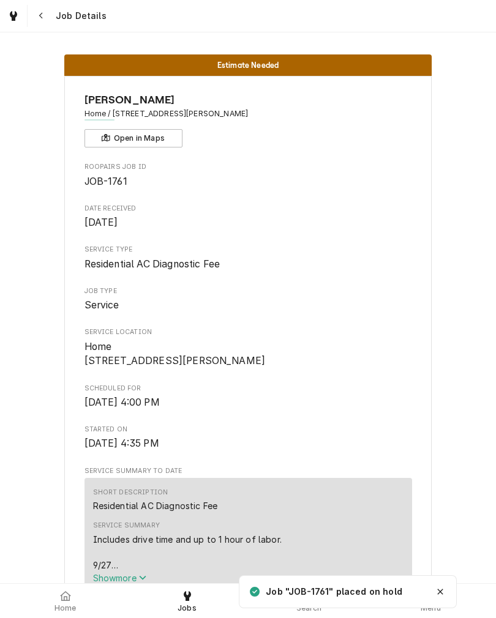
scroll to position [839, 0]
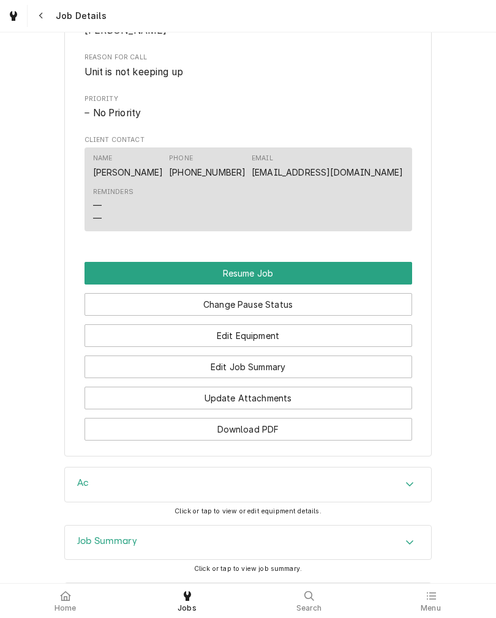
click at [66, 610] on span "Home" at bounding box center [65, 609] width 22 height 10
